Goal: Find specific page/section: Find specific page/section

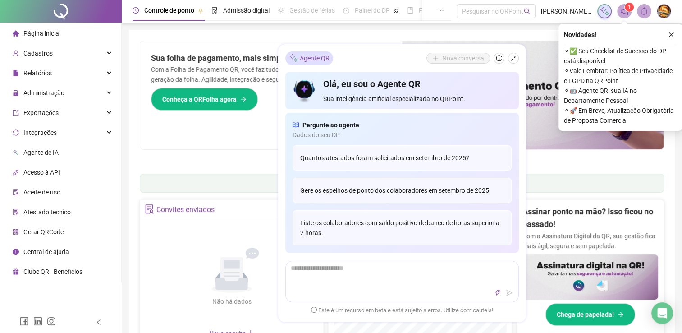
click at [212, 153] on div "Pague o QRPoint com Cartão de Crédito Sua assinatura: mais segurança, prática e…" at bounding box center [402, 104] width 525 height 126
click at [672, 36] on icon "close" at bounding box center [671, 35] width 6 height 6
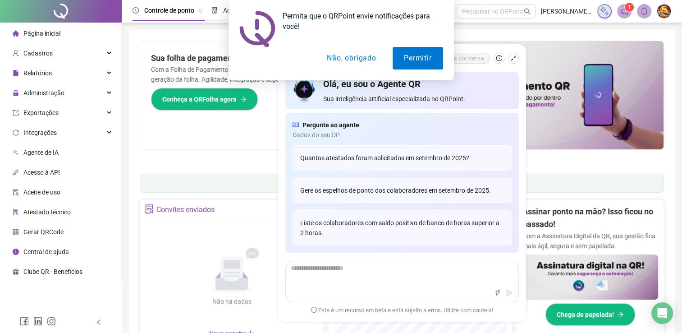
click at [352, 58] on button "Não, obrigado" at bounding box center [352, 58] width 72 height 23
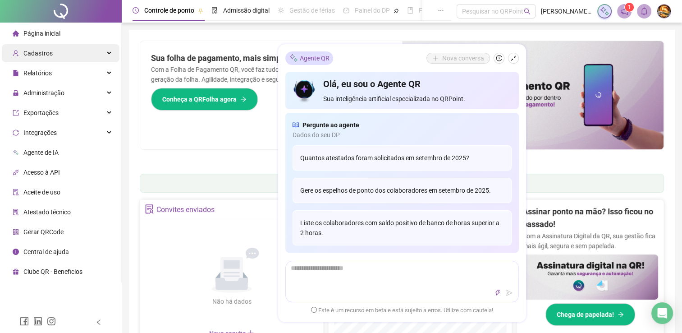
click at [112, 54] on div "Cadastros" at bounding box center [61, 53] width 118 height 18
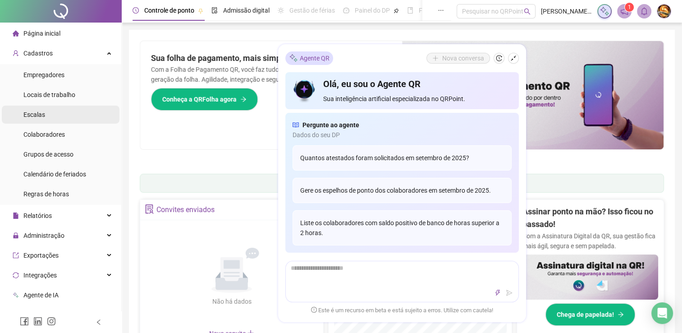
click at [31, 116] on span "Escalas" at bounding box center [34, 114] width 22 height 7
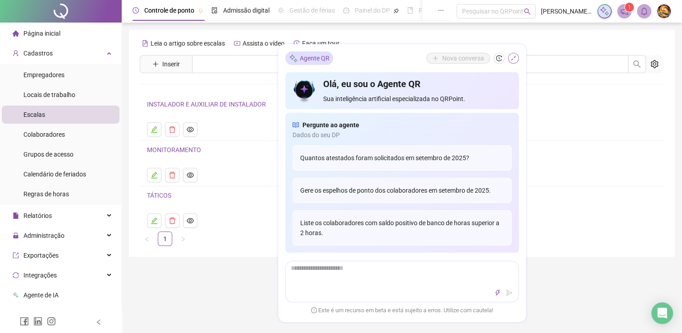
click at [512, 60] on icon "shrink" at bounding box center [513, 57] width 5 height 5
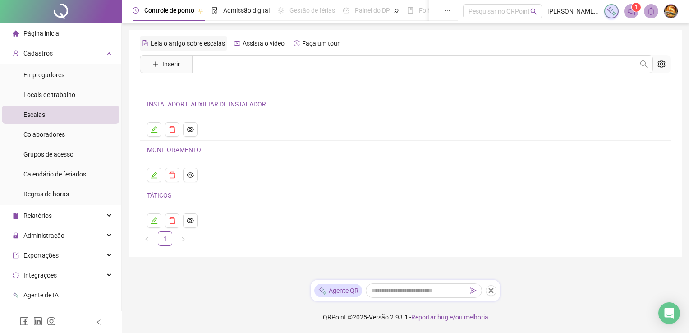
click at [196, 47] on span "Leia o artigo sobre escalas" at bounding box center [188, 43] width 74 height 7
